Goal: Task Accomplishment & Management: Complete application form

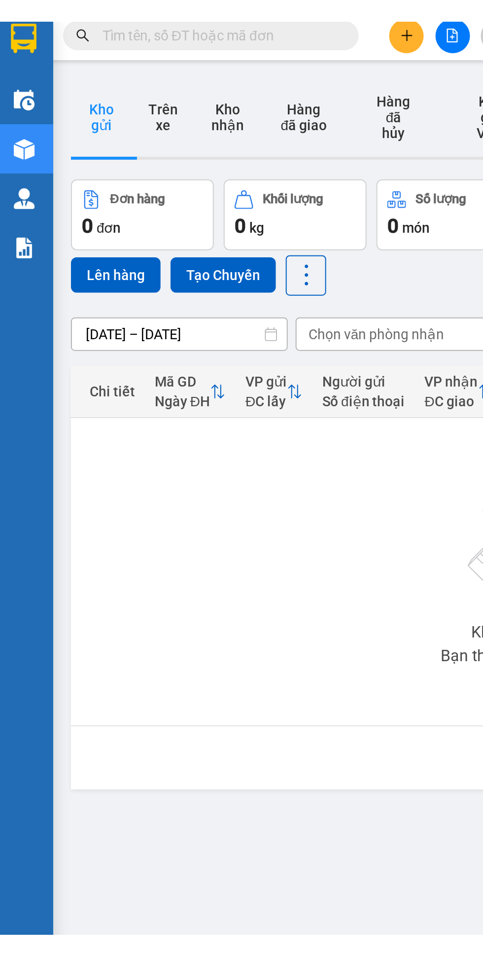
scroll to position [0, 18]
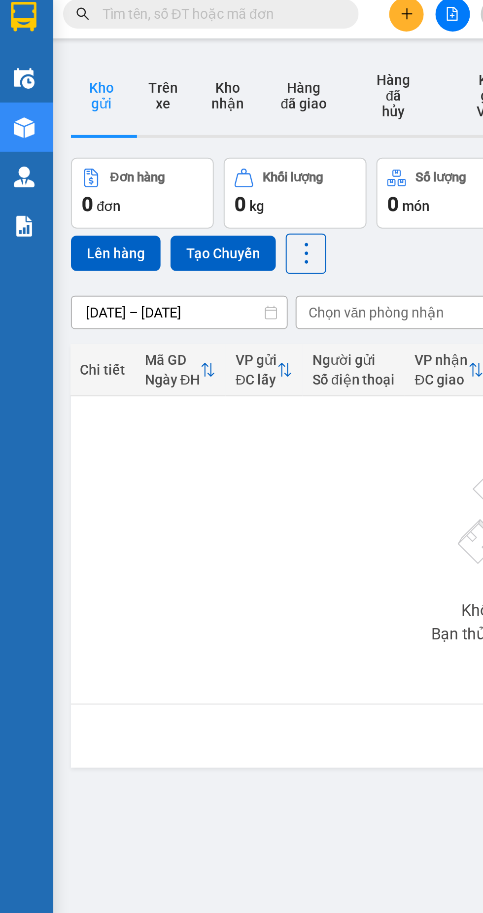
click at [206, 12] on icon "plus" at bounding box center [206, 11] width 0 height 5
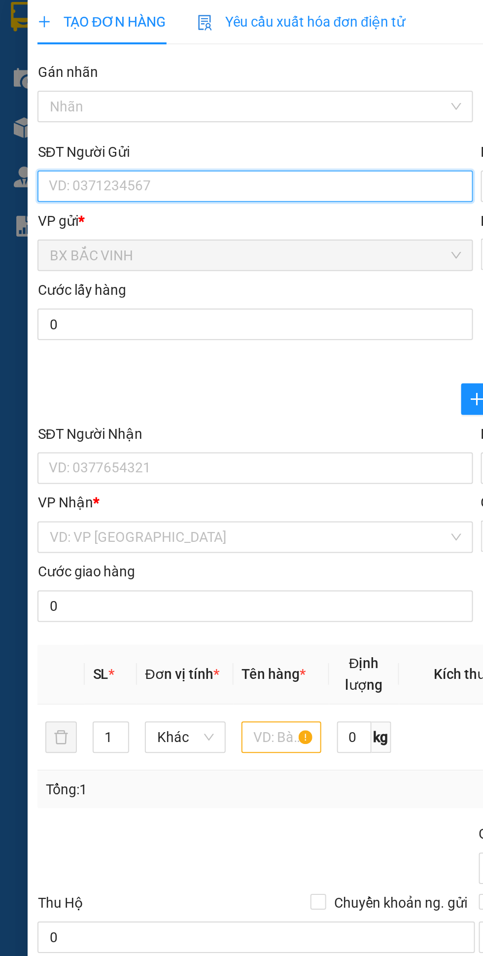
click at [82, 101] on input "SĐT Người Gửi" at bounding box center [131, 99] width 218 height 16
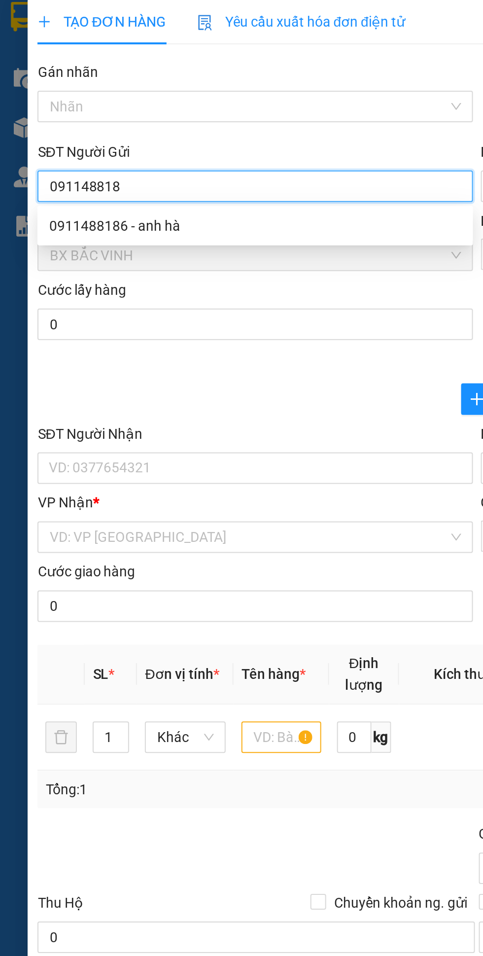
type input "0911488186"
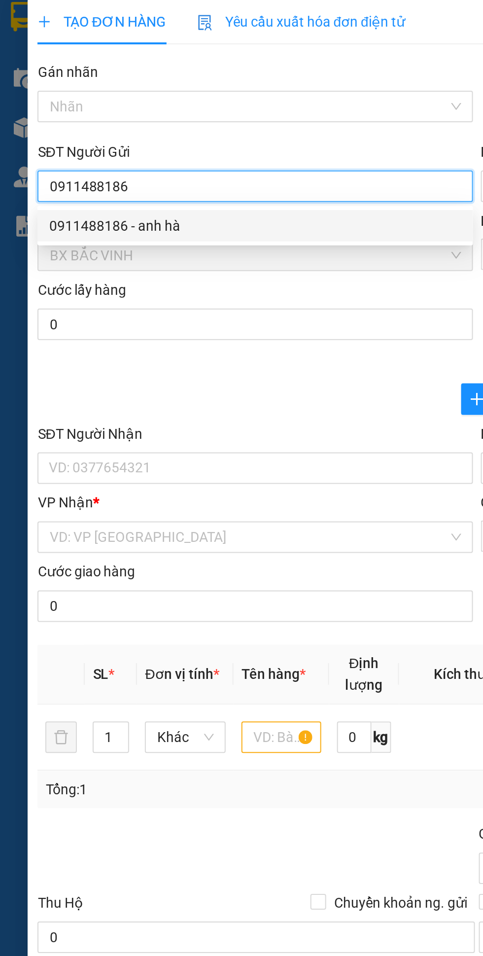
click at [108, 118] on div "0911488186 - anh hà" at bounding box center [131, 118] width 206 height 11
type input "anh hà"
checkbox input "true"
type input "khu cn visip"
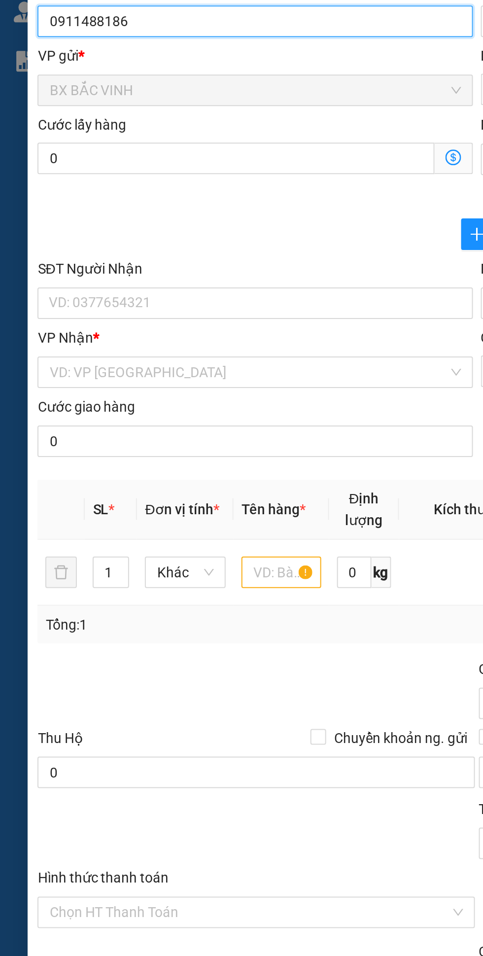
type input "0911488186"
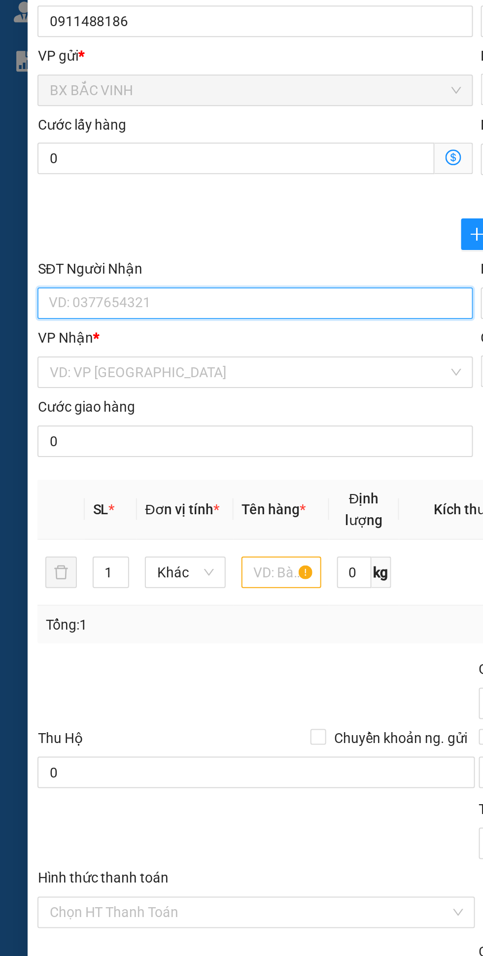
click at [103, 238] on input "SĐT Người Nhận" at bounding box center [131, 240] width 218 height 16
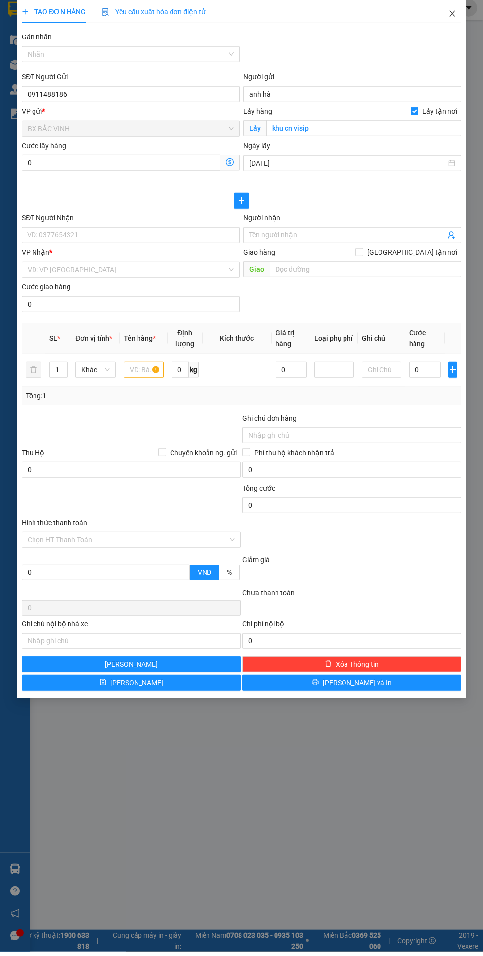
click at [451, 20] on icon "close" at bounding box center [452, 18] width 5 height 6
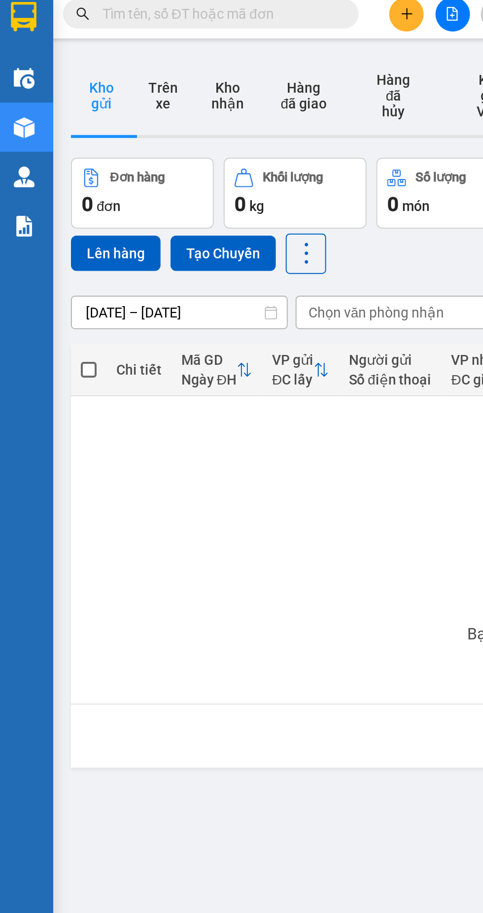
click at [107, 16] on input "text" at bounding box center [112, 12] width 116 height 11
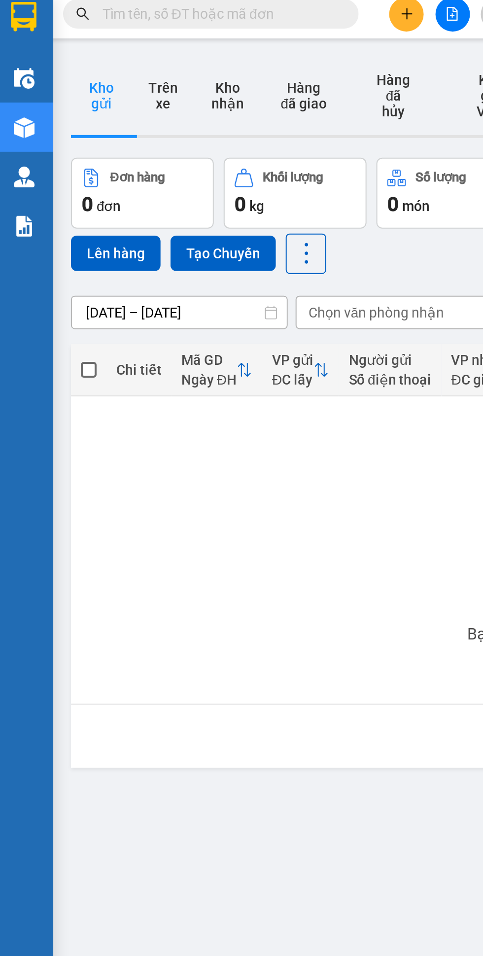
paste input "0911488186"
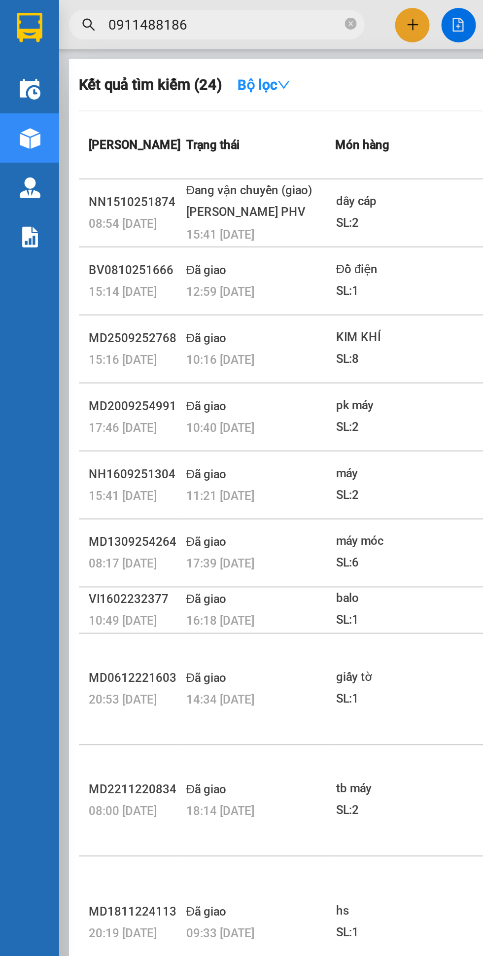
type input "0911488186"
click at [175, 21] on div at bounding box center [241, 478] width 483 height 956
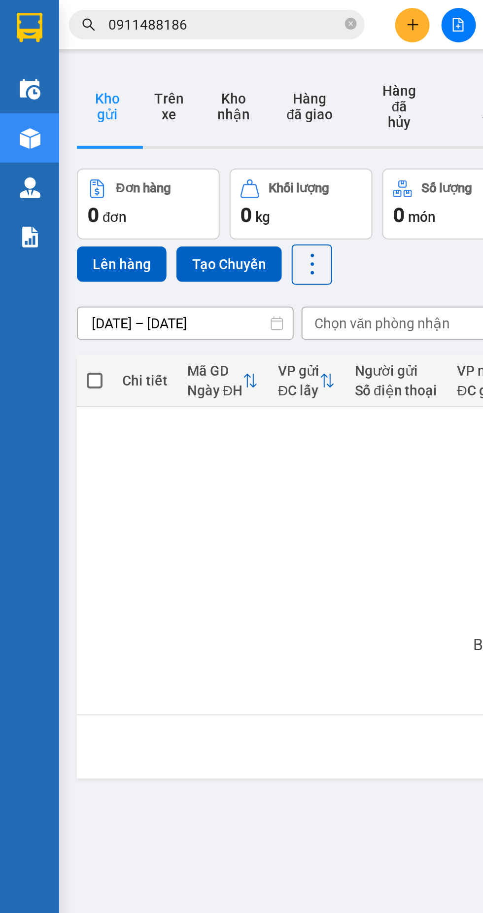
click at [176, 12] on icon "close-circle" at bounding box center [176, 12] width 6 height 6
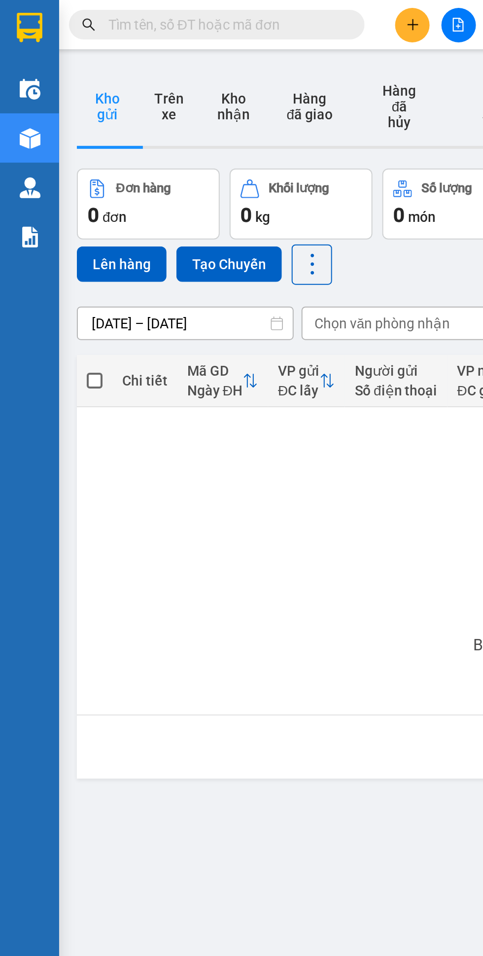
click at [205, 19] on button at bounding box center [206, 12] width 17 height 17
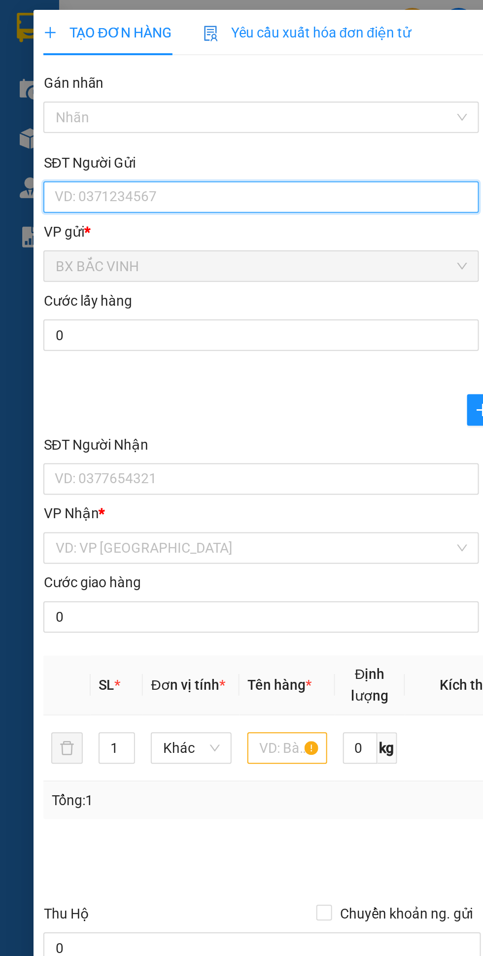
paste input "0911488186"
type input "0911488186"
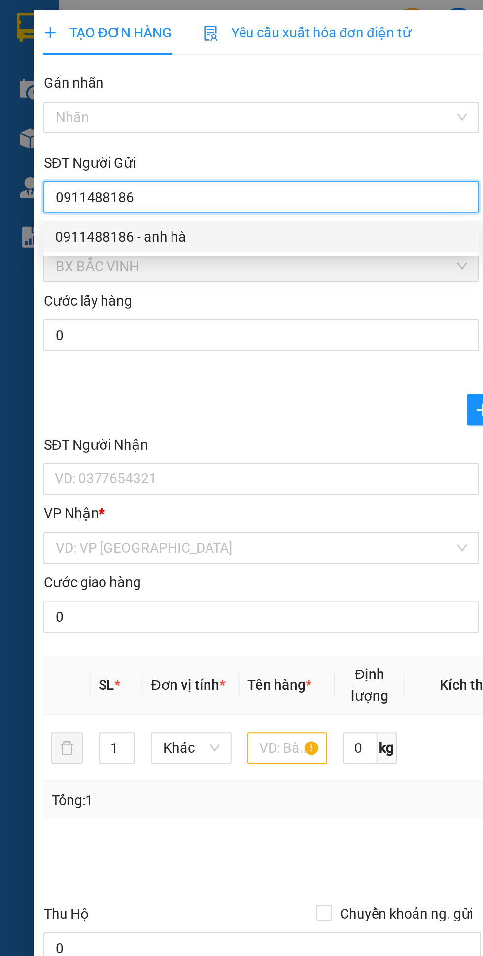
click at [77, 118] on div "0911488186 - anh hà" at bounding box center [131, 118] width 206 height 11
type input "anh hà"
checkbox input "true"
type input "khu cn visip"
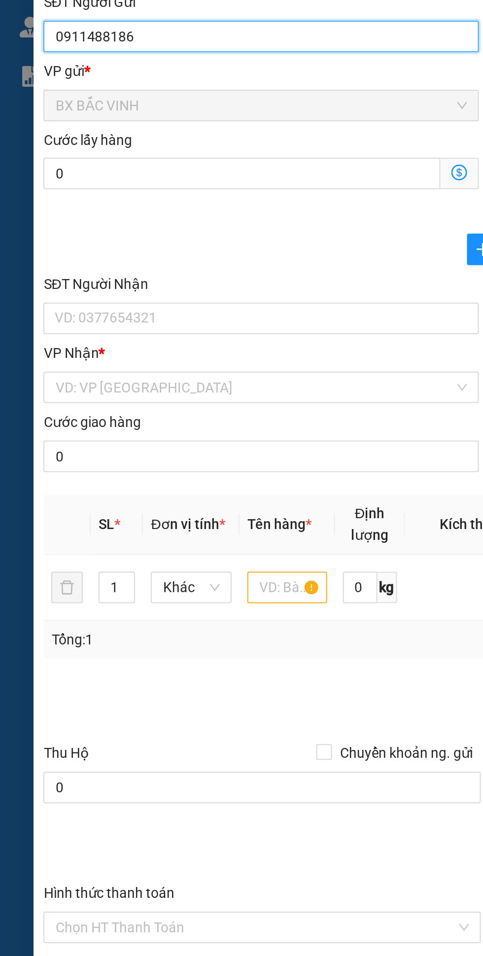
type input "0911488186"
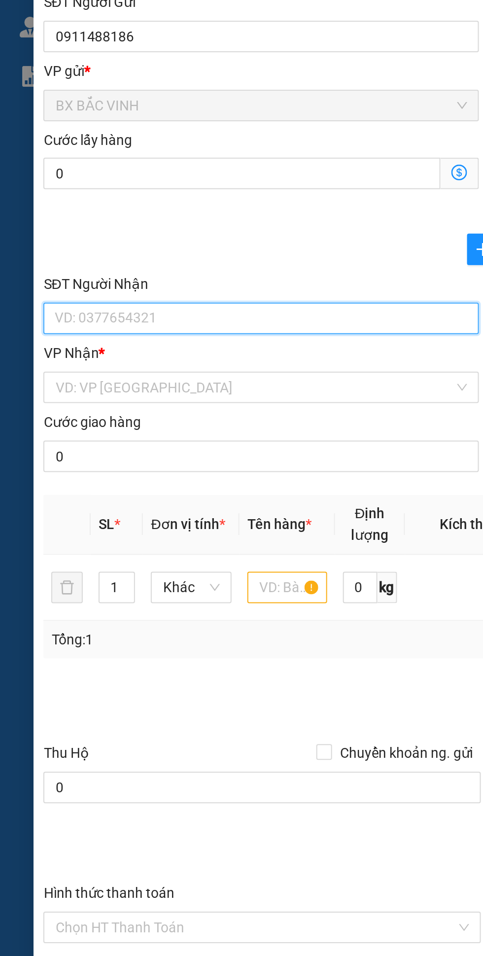
click at [84, 241] on input "SĐT Người Nhận" at bounding box center [131, 240] width 218 height 16
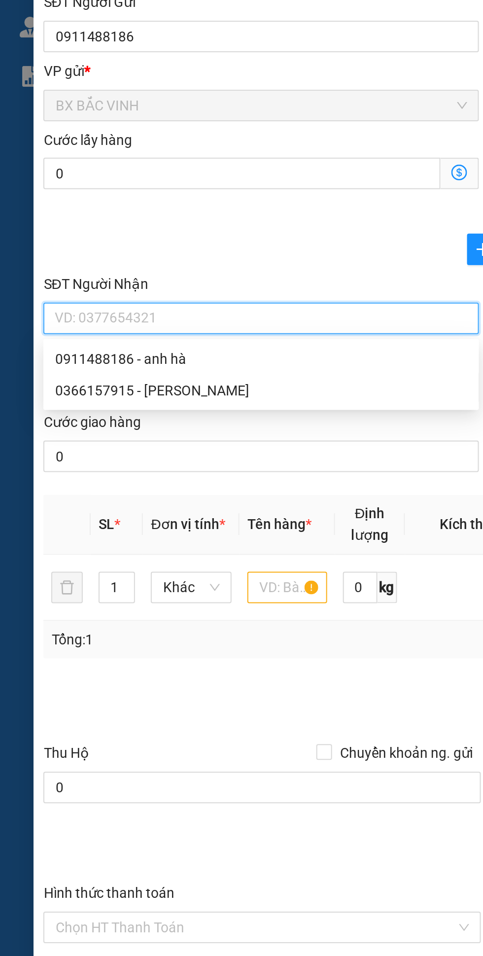
click at [55, 276] on div "0366157915 - [PERSON_NAME]" at bounding box center [131, 275] width 206 height 11
type input "0366157915"
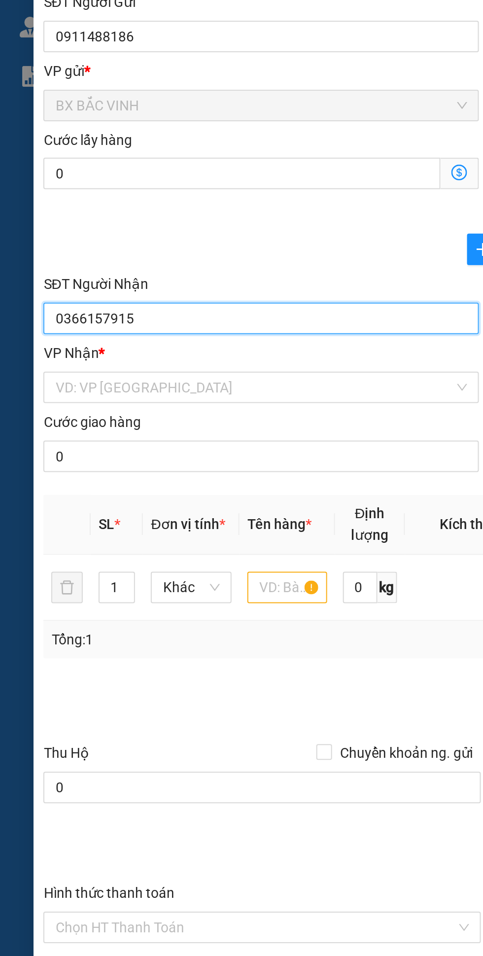
type input "C Ngà"
type input "nhà 16 /322/158 mỹ đình , tổ 12 nhân mỹ mỹ đình 1 nam từ [GEOGRAPHIC_DATA] , ng…"
click at [132, 271] on span "Dọc đường" at bounding box center [131, 274] width 206 height 15
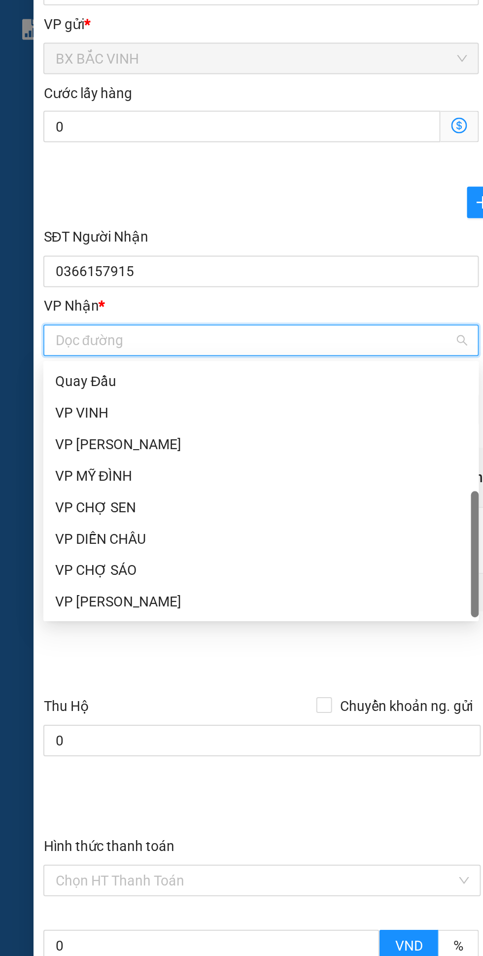
scroll to position [147, 0]
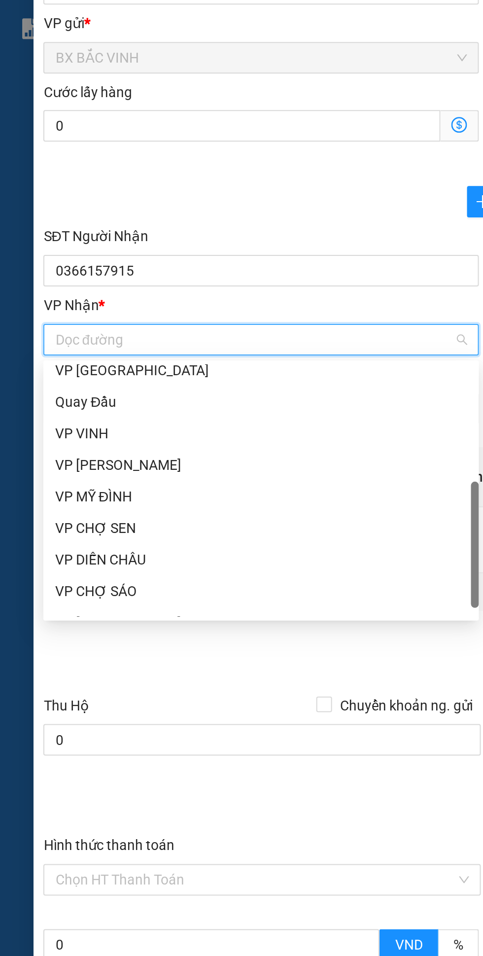
click at [53, 353] on div "VP MỸ ĐÌNH" at bounding box center [131, 352] width 206 height 11
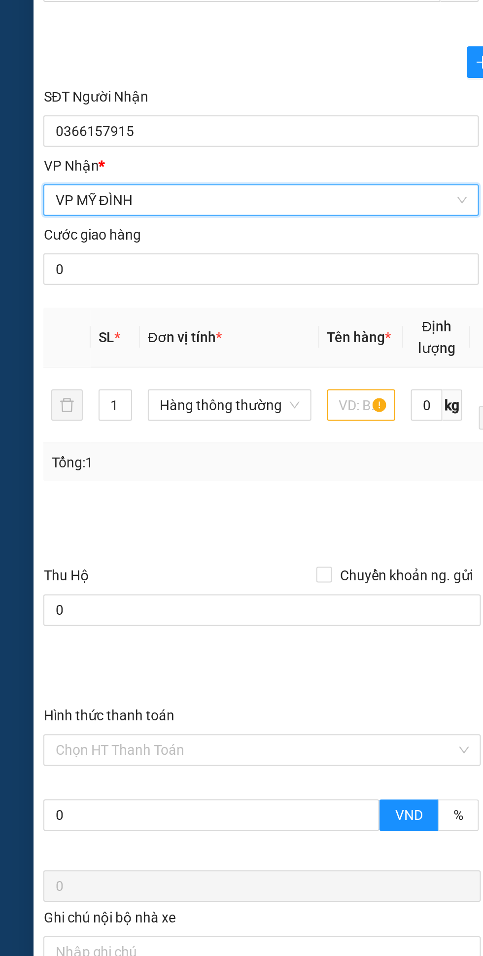
click at [58, 378] on span "Decrease Value" at bounding box center [60, 380] width 11 height 7
type input "2"
click at [62, 373] on icon "up" at bounding box center [60, 373] width 3 height 3
type input "2"
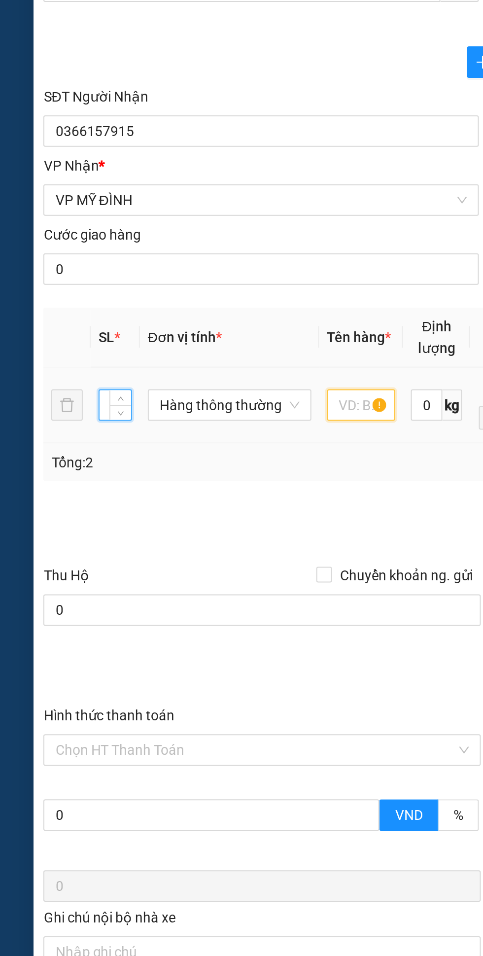
click at [180, 376] on input "text" at bounding box center [181, 377] width 34 height 16
type input "1máy tiện ren+1 máy cắt bàn 350+2 máy cắt tay 100"
click at [139, 394] on td "Hàng thông thường" at bounding box center [115, 377] width 90 height 38
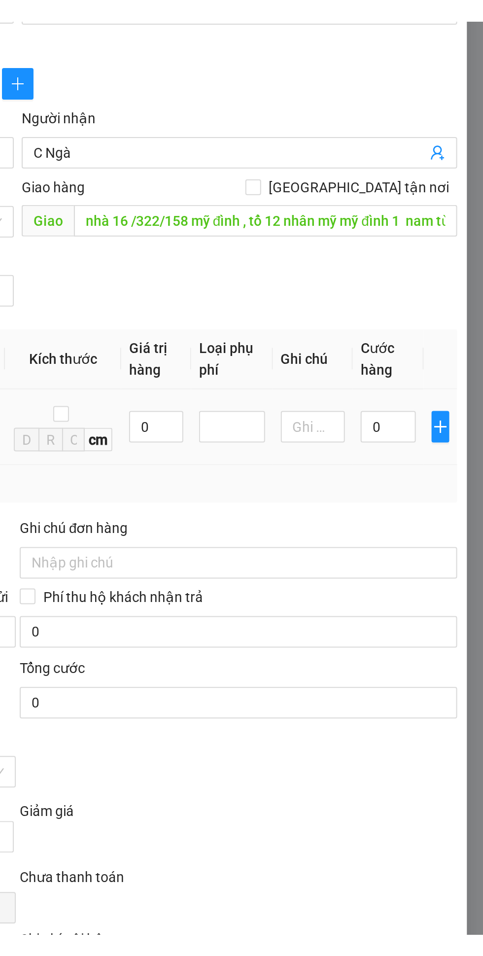
scroll to position [0, 0]
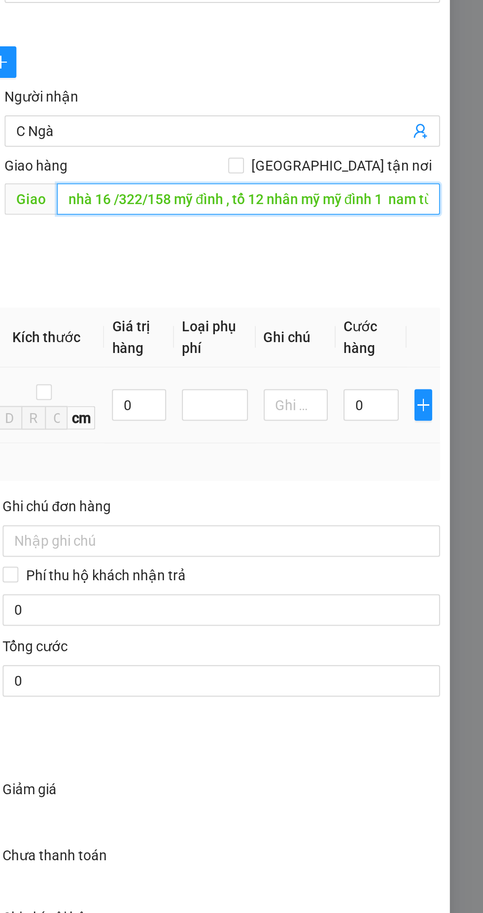
click at [363, 272] on input "nhà 16 /322/158 mỹ đình , tổ 12 nhân mỹ mỹ đình 1 nam từ [GEOGRAPHIC_DATA] , ng…" at bounding box center [366, 274] width 192 height 16
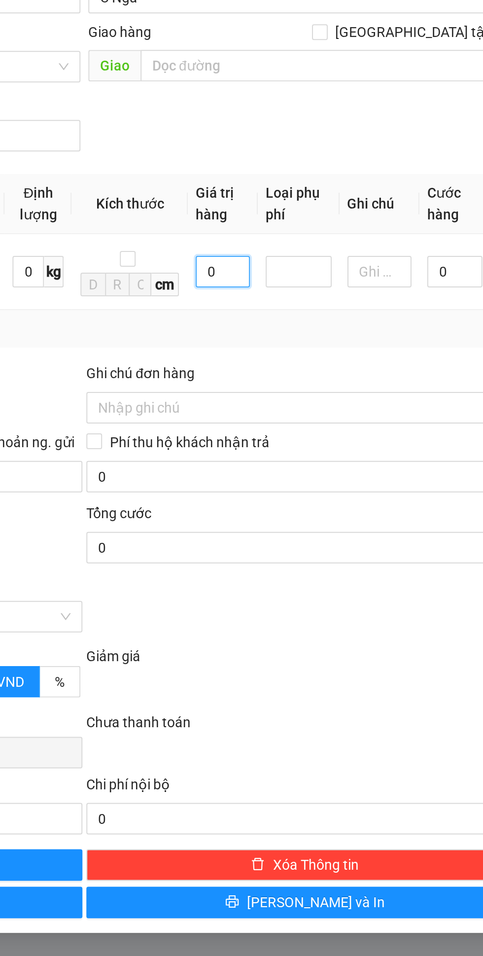
click at [307, 378] on input "0" at bounding box center [310, 377] width 27 height 16
click at [299, 379] on input "0" at bounding box center [310, 377] width 27 height 16
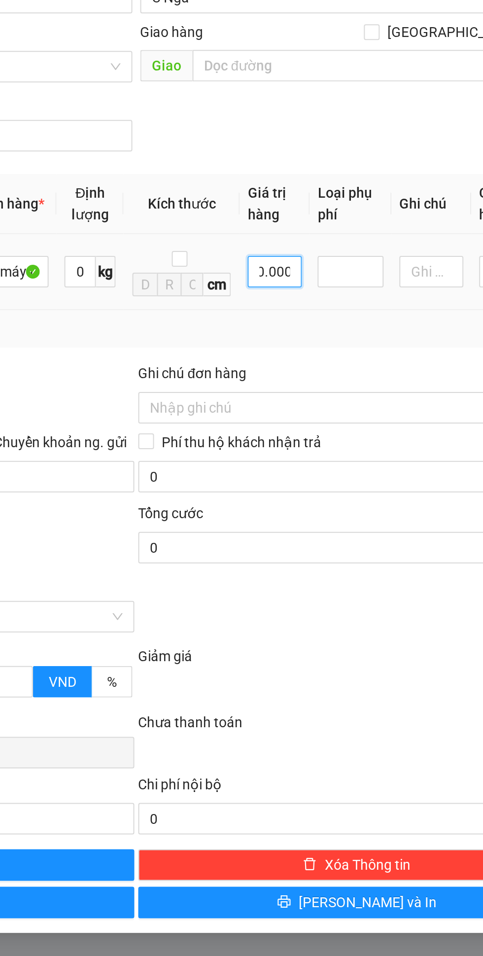
click at [310, 380] on input "100.000" at bounding box center [310, 377] width 27 height 16
click at [315, 379] on input "100.000" at bounding box center [310, 377] width 27 height 16
click at [316, 379] on input "100.000" at bounding box center [310, 377] width 27 height 16
type input "10.000.000"
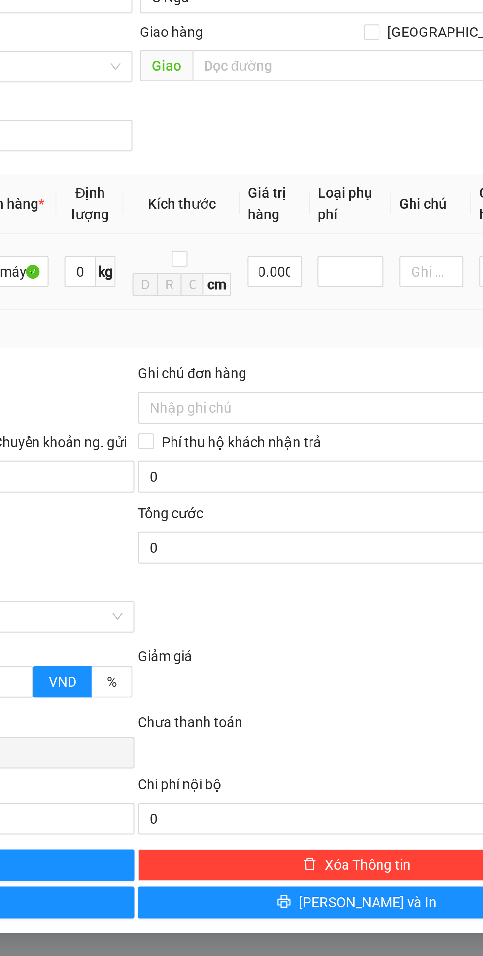
click at [339, 377] on input "search" at bounding box center [339, 377] width 2 height 12
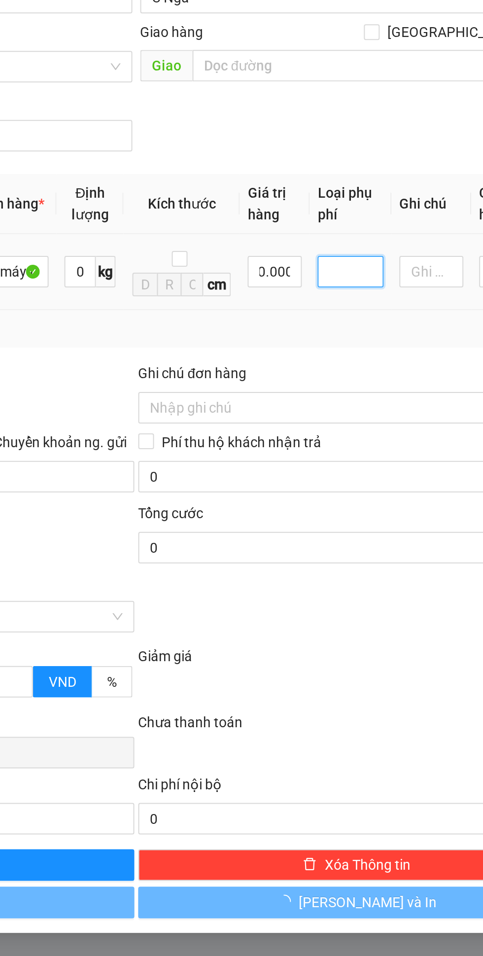
scroll to position [0, 0]
click at [371, 398] on div "Hàng giá trị cao" at bounding box center [361, 397] width 48 height 11
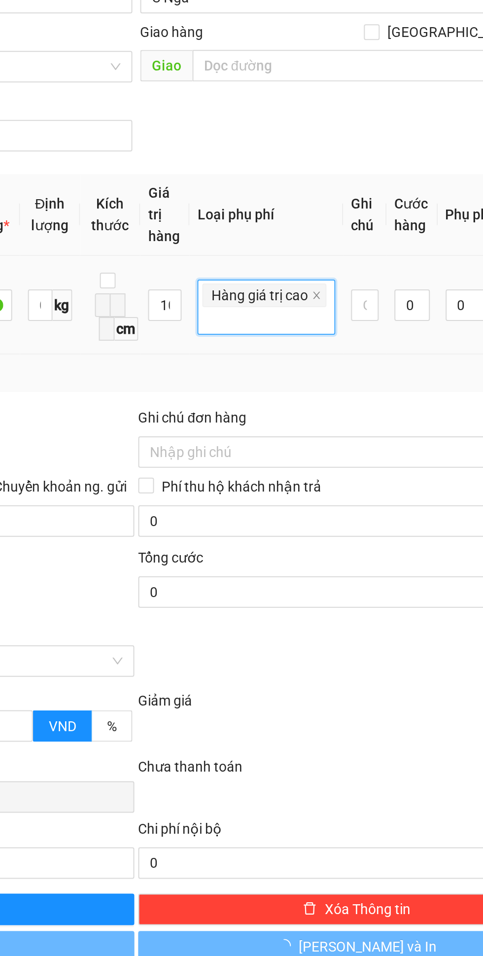
type input "50.000"
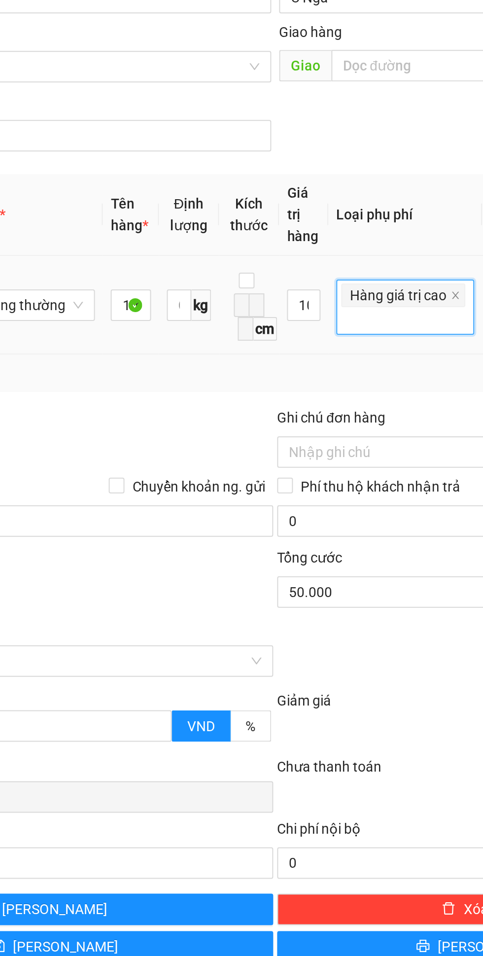
click at [330, 389] on icon "close" at bounding box center [331, 388] width 3 height 3
type input "0"
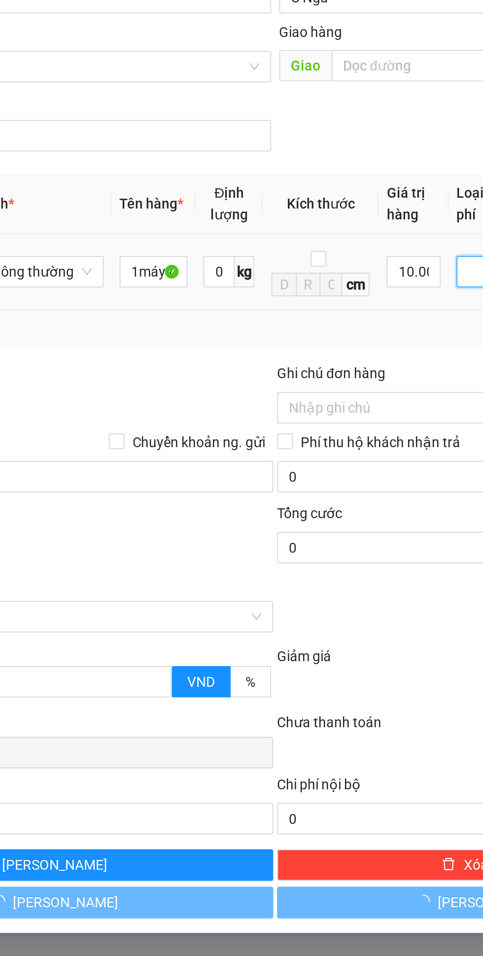
click at [328, 393] on td at bounding box center [348, 377] width 41 height 38
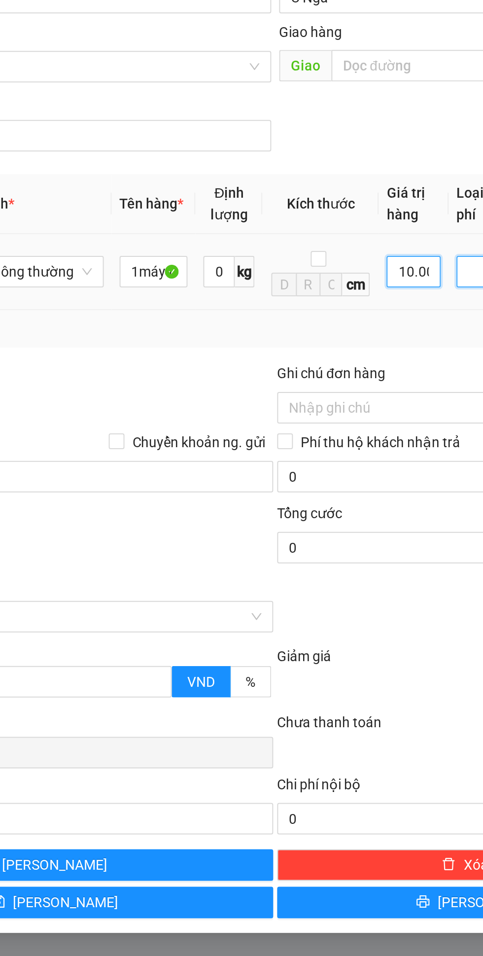
click at [310, 377] on input "10.000.000" at bounding box center [310, 377] width 27 height 16
click at [317, 381] on input "10.000.000" at bounding box center [310, 377] width 27 height 16
click at [316, 377] on input "1.000" at bounding box center [310, 377] width 27 height 16
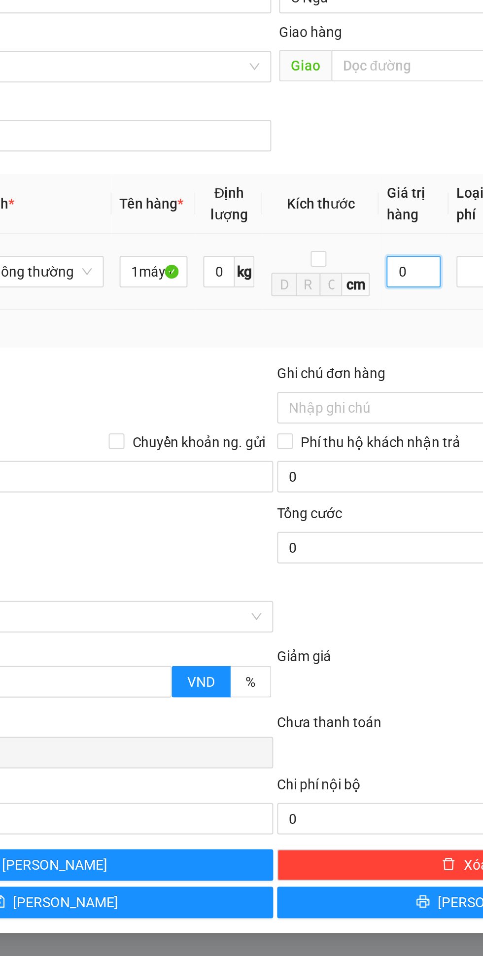
click at [304, 382] on input "0" at bounding box center [310, 377] width 27 height 16
click at [303, 380] on input "0" at bounding box center [310, 377] width 27 height 16
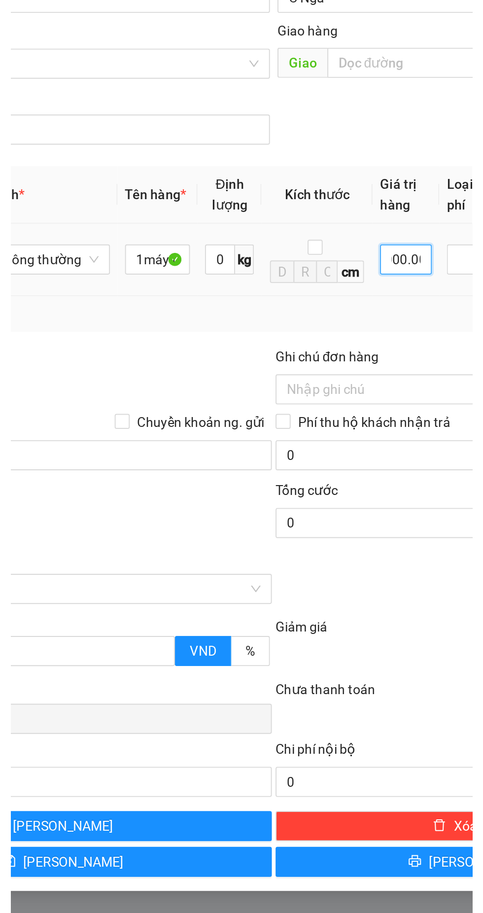
scroll to position [0, 19]
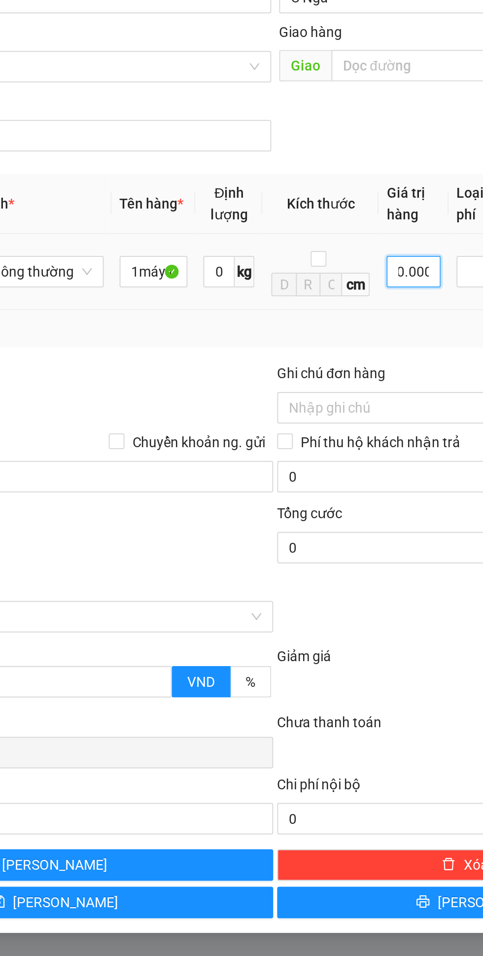
type input "35.000.000"
click at [308, 396] on td "35.000.000" at bounding box center [310, 377] width 35 height 38
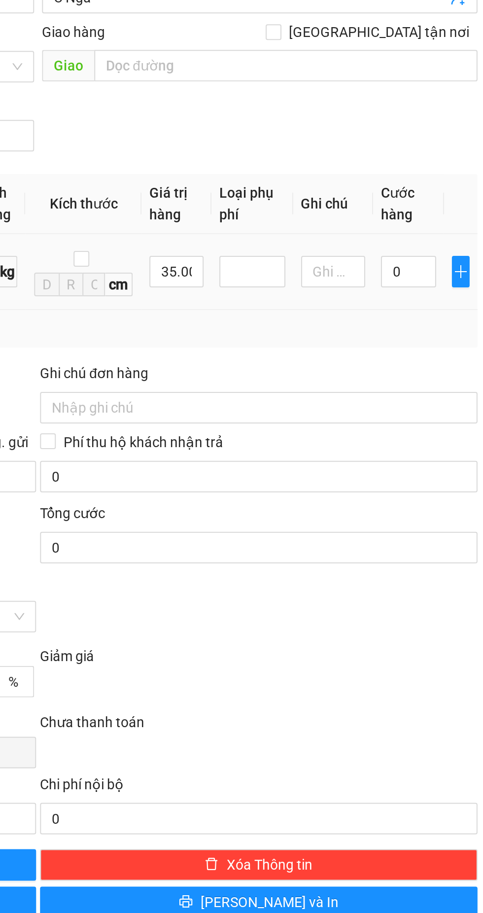
click at [350, 379] on div at bounding box center [349, 377] width 28 height 12
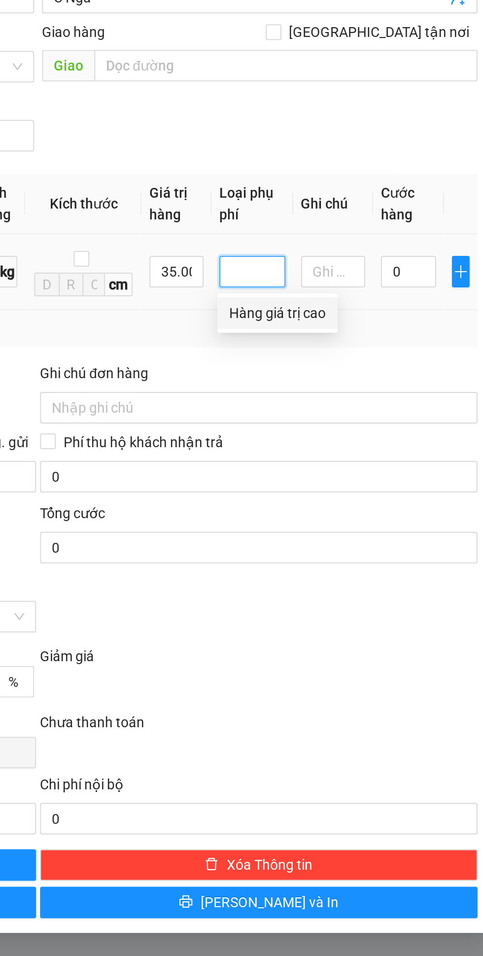
click at [370, 398] on div "Hàng giá trị cao" at bounding box center [361, 397] width 48 height 11
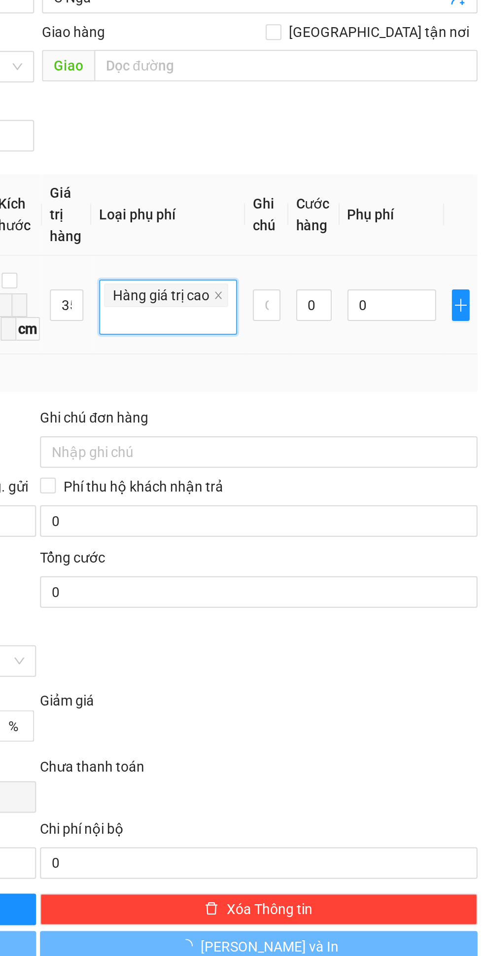
type input "175.000"
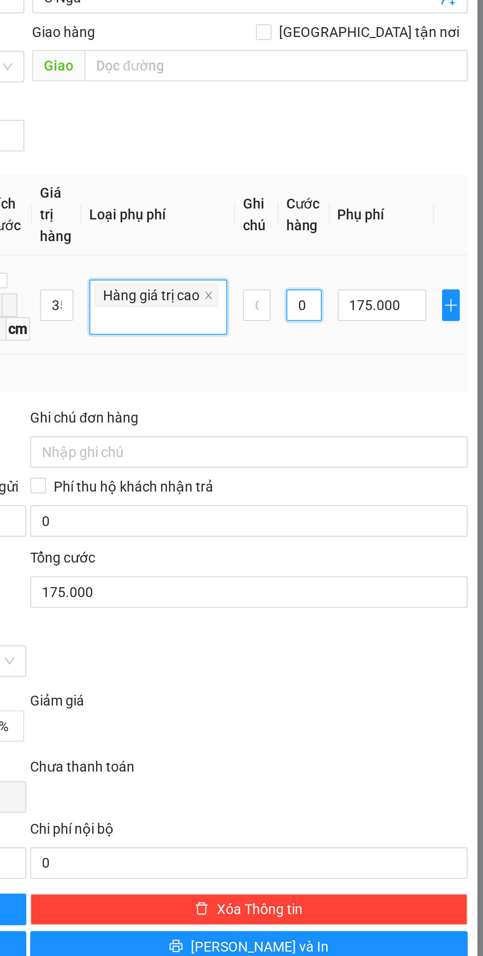
click at [379, 395] on input "0" at bounding box center [380, 394] width 18 height 16
type input "1"
type input "175.001"
type input "11"
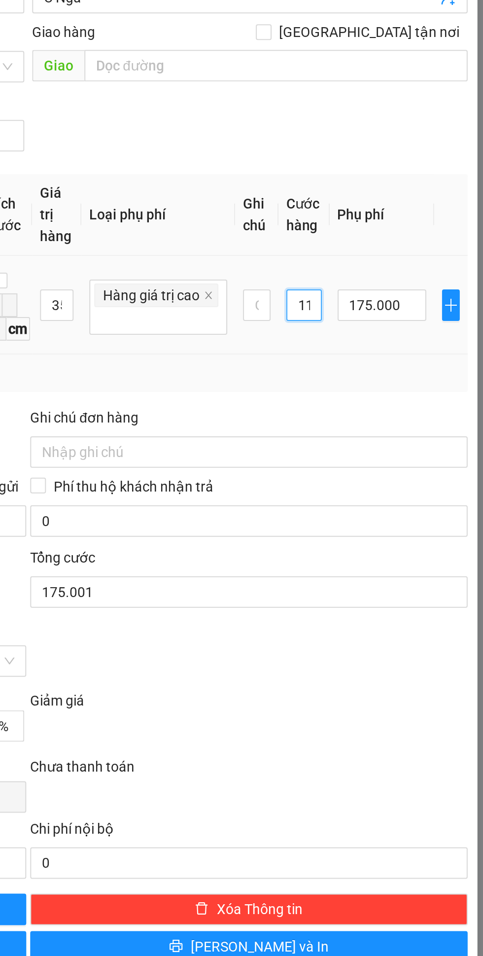
type input "175.011"
type input "110"
type input "175.110"
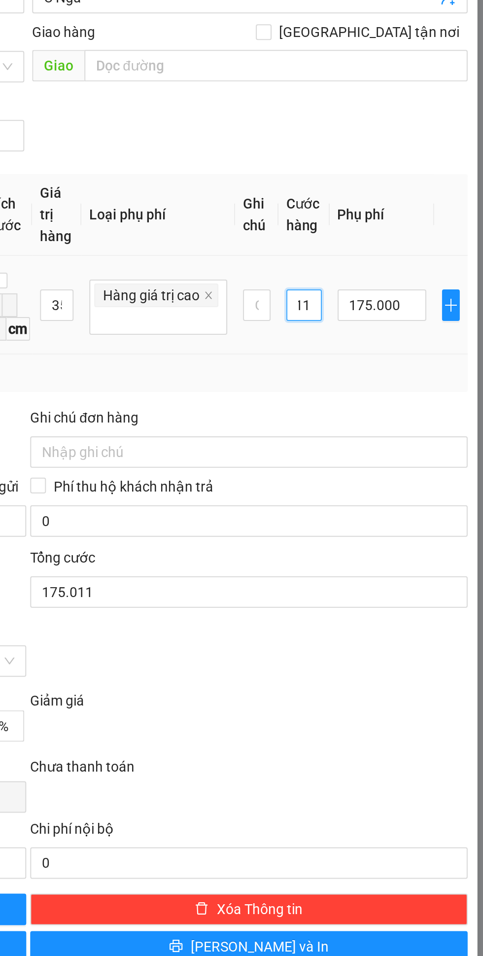
type input "175.110"
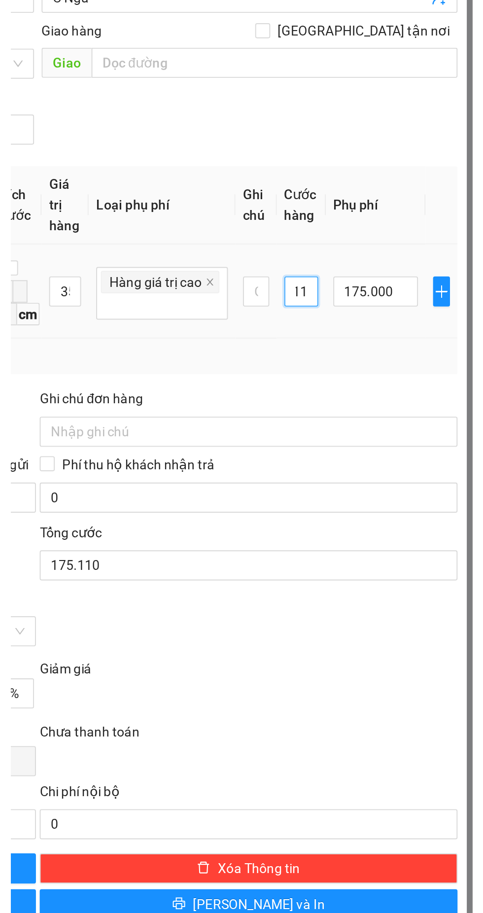
scroll to position [0, 5]
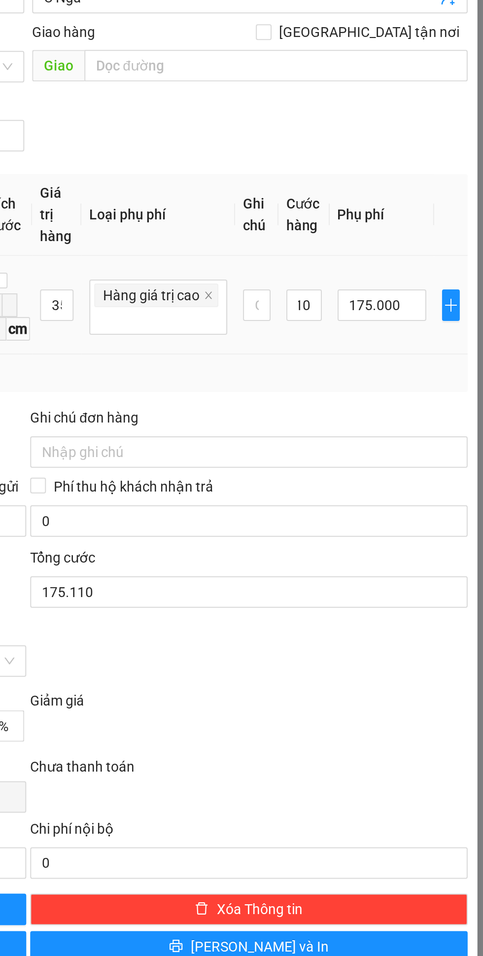
click at [403, 429] on div "Tổng: 2" at bounding box center [242, 427] width 432 height 11
type input "110.000"
type input "285.000"
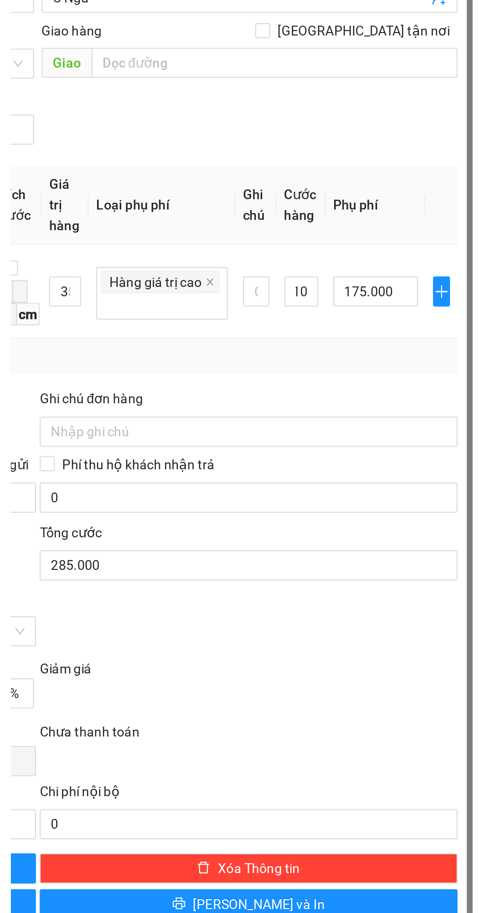
scroll to position [0, 0]
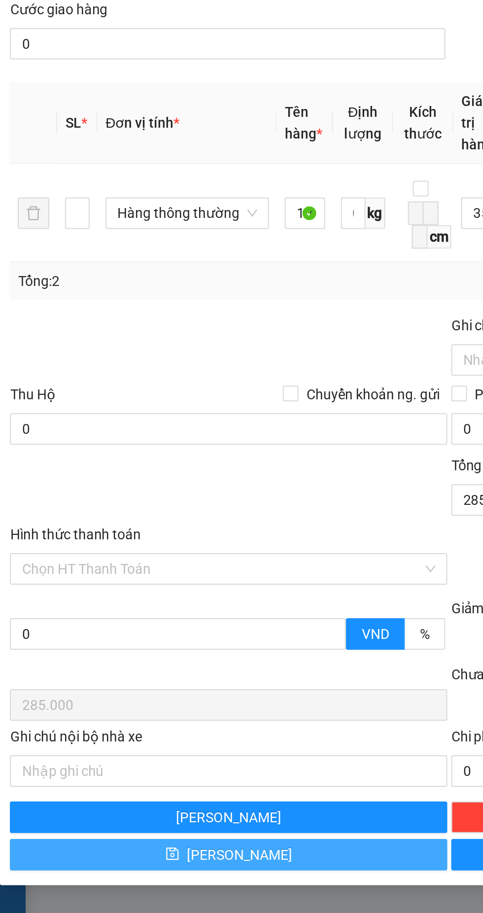
click at [129, 719] on button "[PERSON_NAME]" at bounding box center [131, 715] width 219 height 16
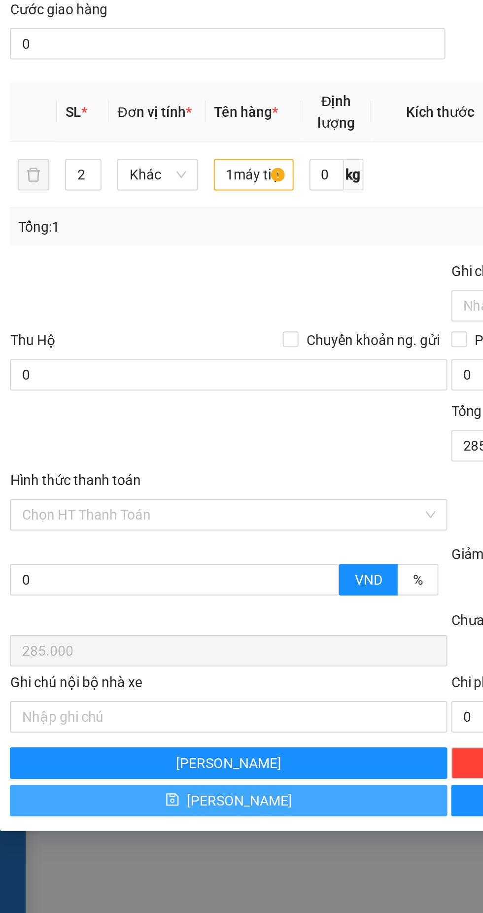
checkbox input "false"
type input "1"
type input "0"
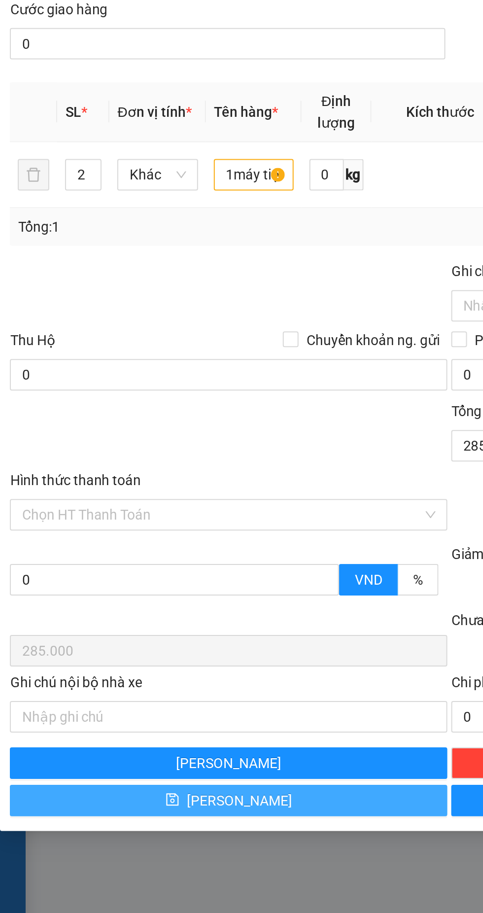
type input "0"
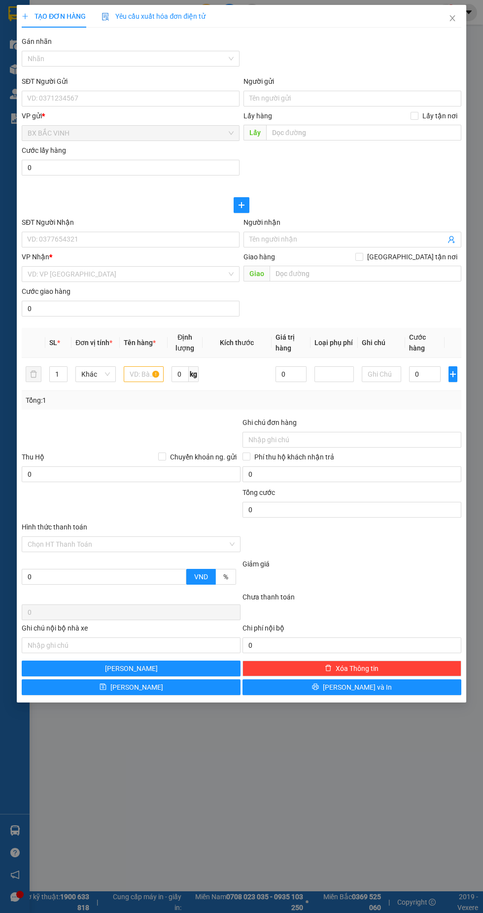
click at [453, 36] on div at bounding box center [241, 36] width 441 height 0
click at [452, 18] on icon "close" at bounding box center [452, 18] width 5 height 6
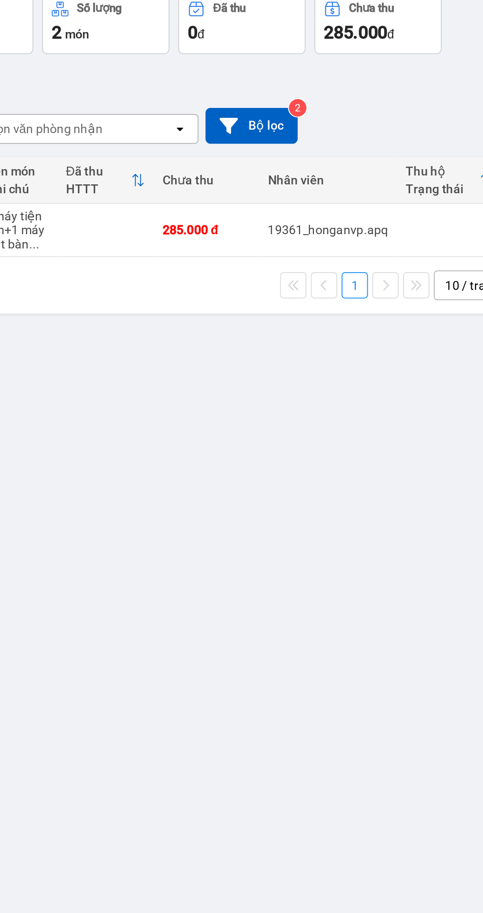
scroll to position [0, 288]
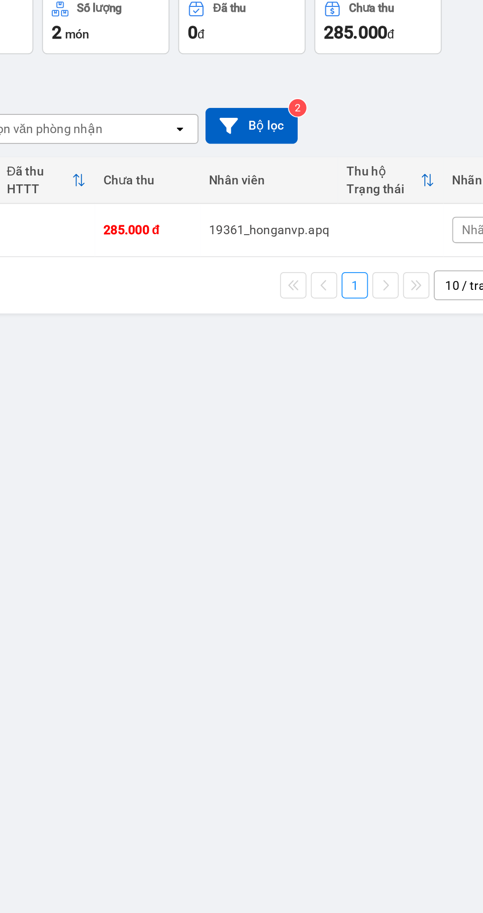
click at [365, 203] on td at bounding box center [387, 211] width 59 height 30
checkbox input "true"
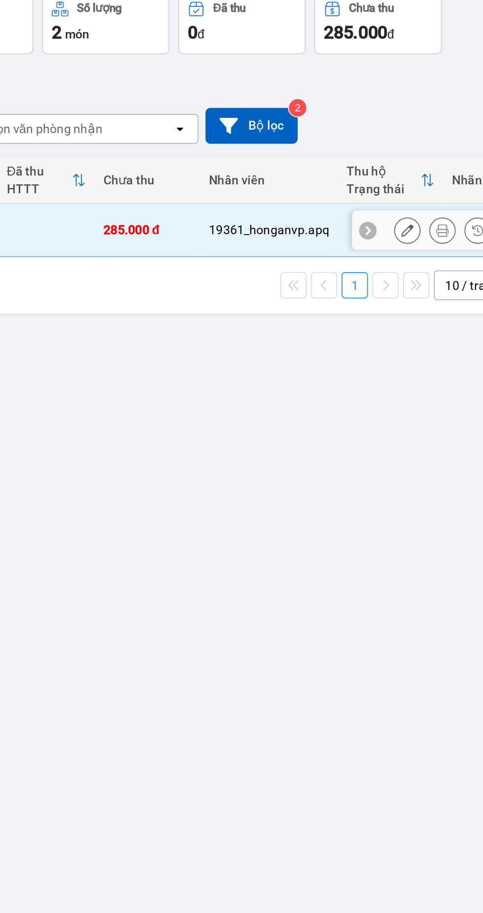
click at [414, 210] on button at bounding box center [416, 210] width 14 height 17
